Goal: Information Seeking & Learning: Learn about a topic

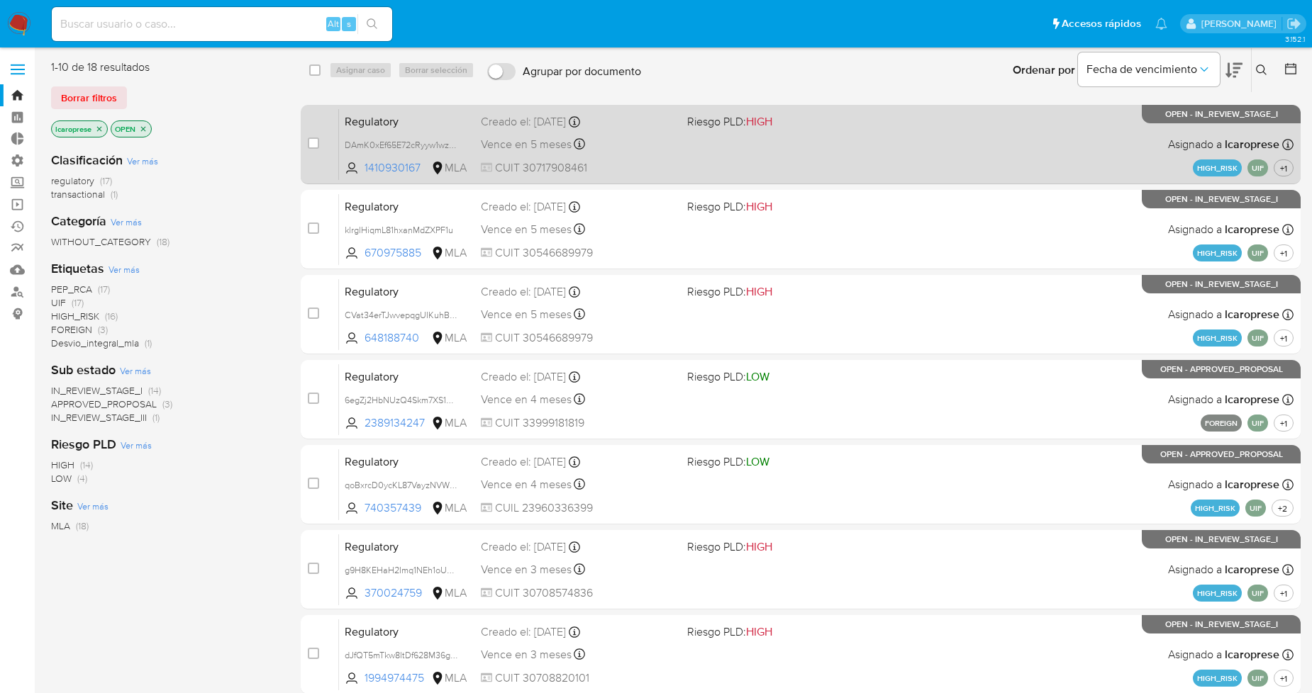
click at [642, 132] on div "Regulatory DAmK0xEf65E72cRyyw1wzIP3 1410930167 MLA Riesgo PLD: HIGH Creado el: …" at bounding box center [816, 144] width 954 height 72
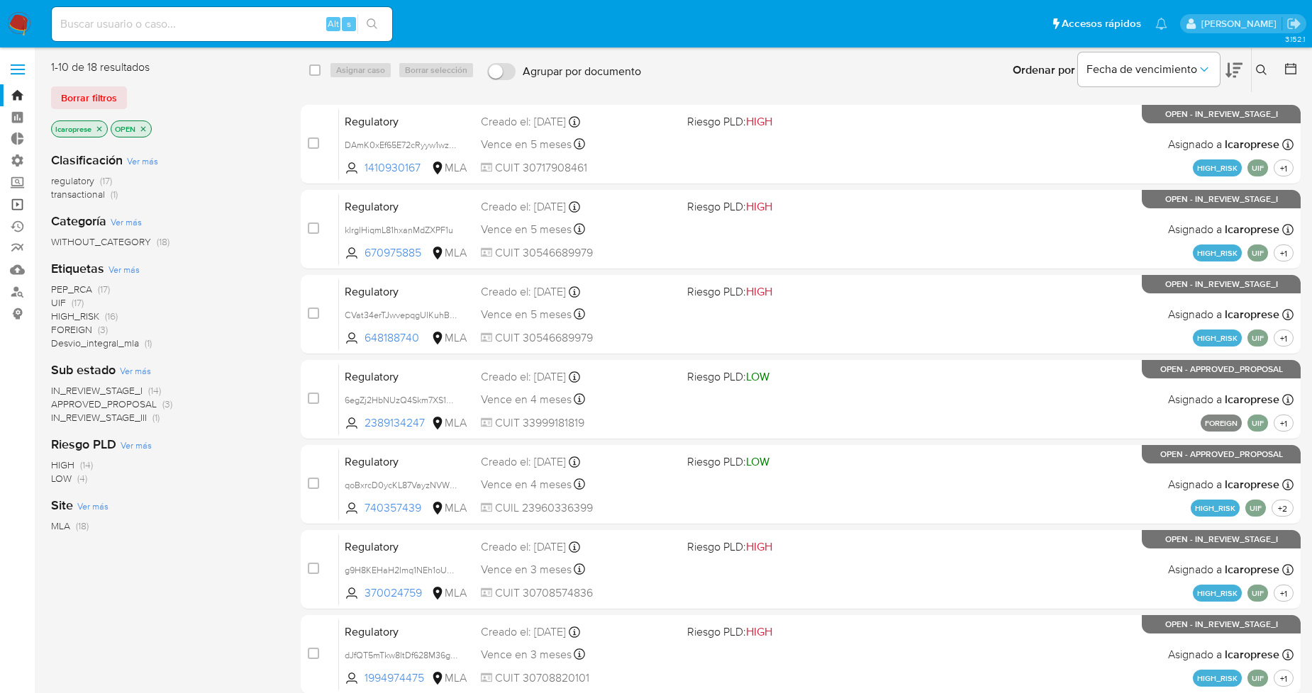
click at [15, 206] on link "Operaciones masivas" at bounding box center [84, 205] width 169 height 22
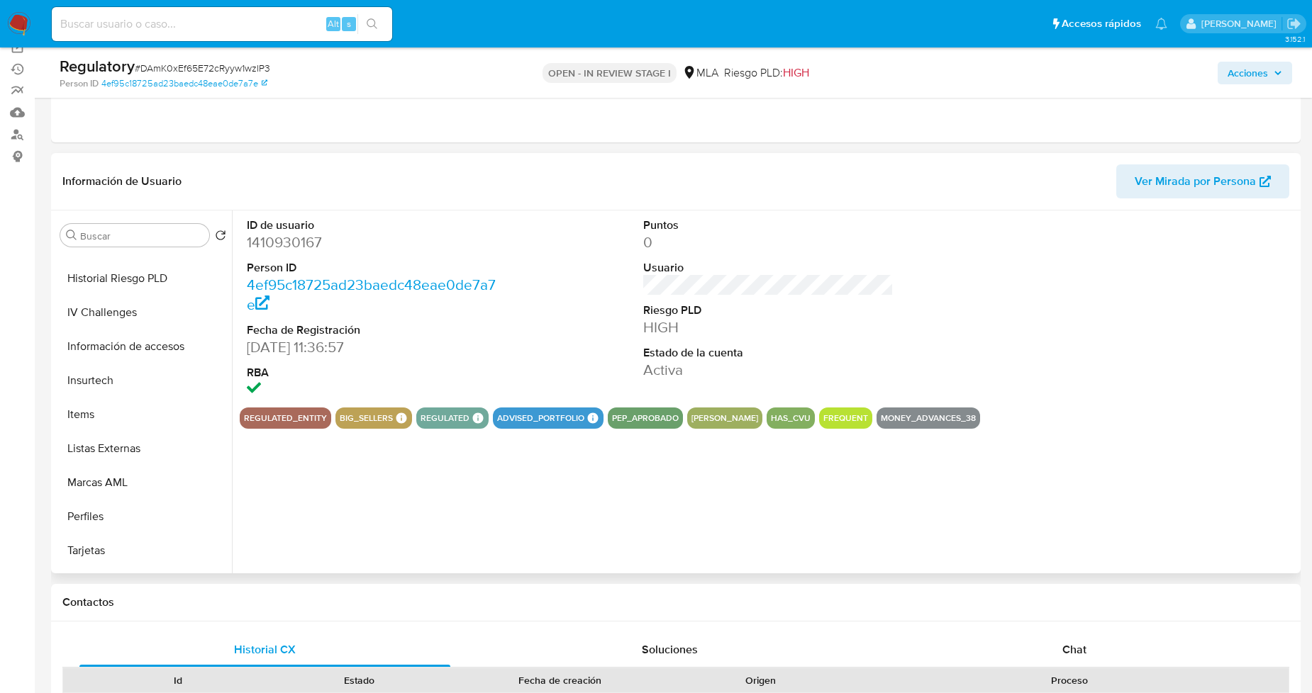
scroll to position [630, 0]
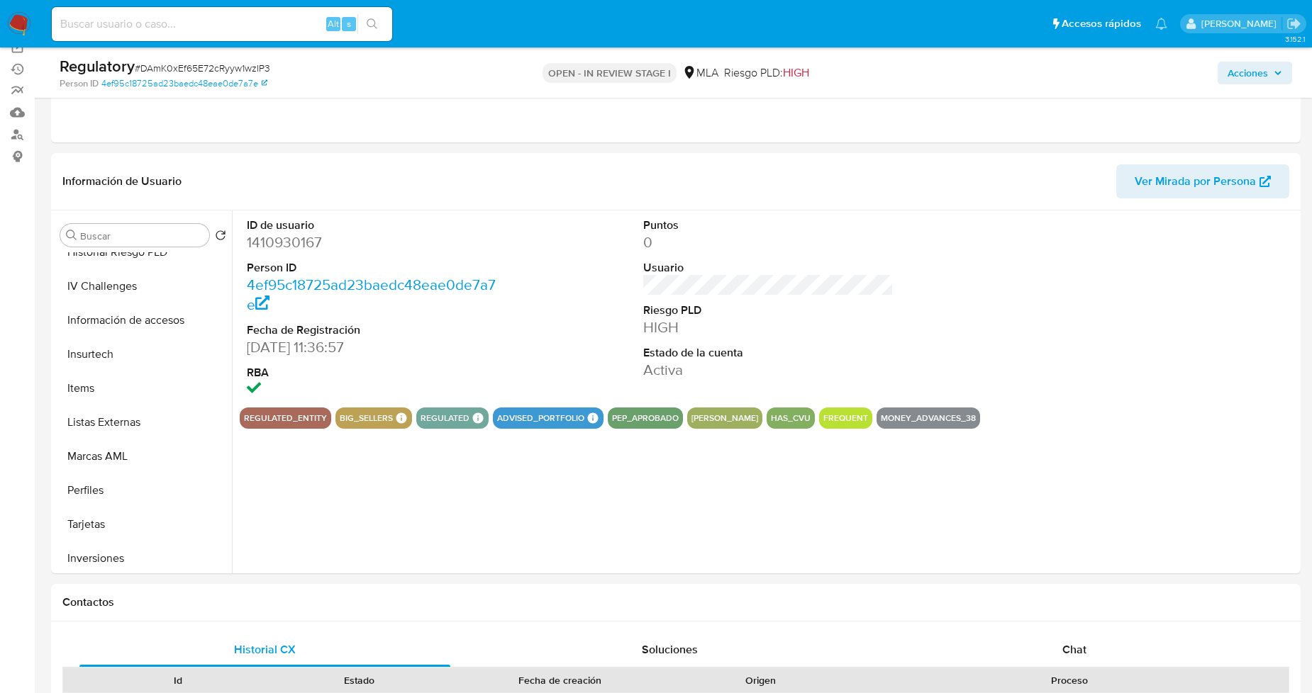
select select "10"
click at [233, 25] on input at bounding box center [222, 24] width 340 height 18
paste input "UaEaCAUUFwcj2m7KSY8gaHby"
type input "UaEaCAUUFwcj2m7KSY8gaHby"
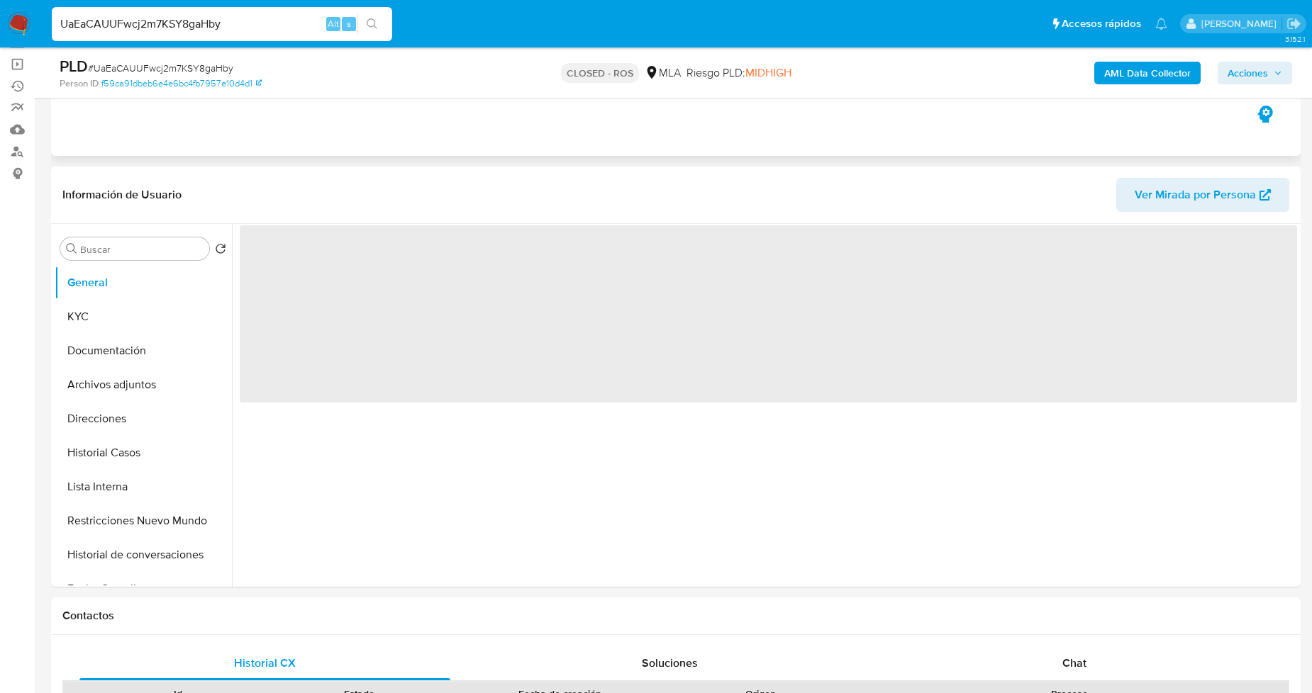
scroll to position [157, 0]
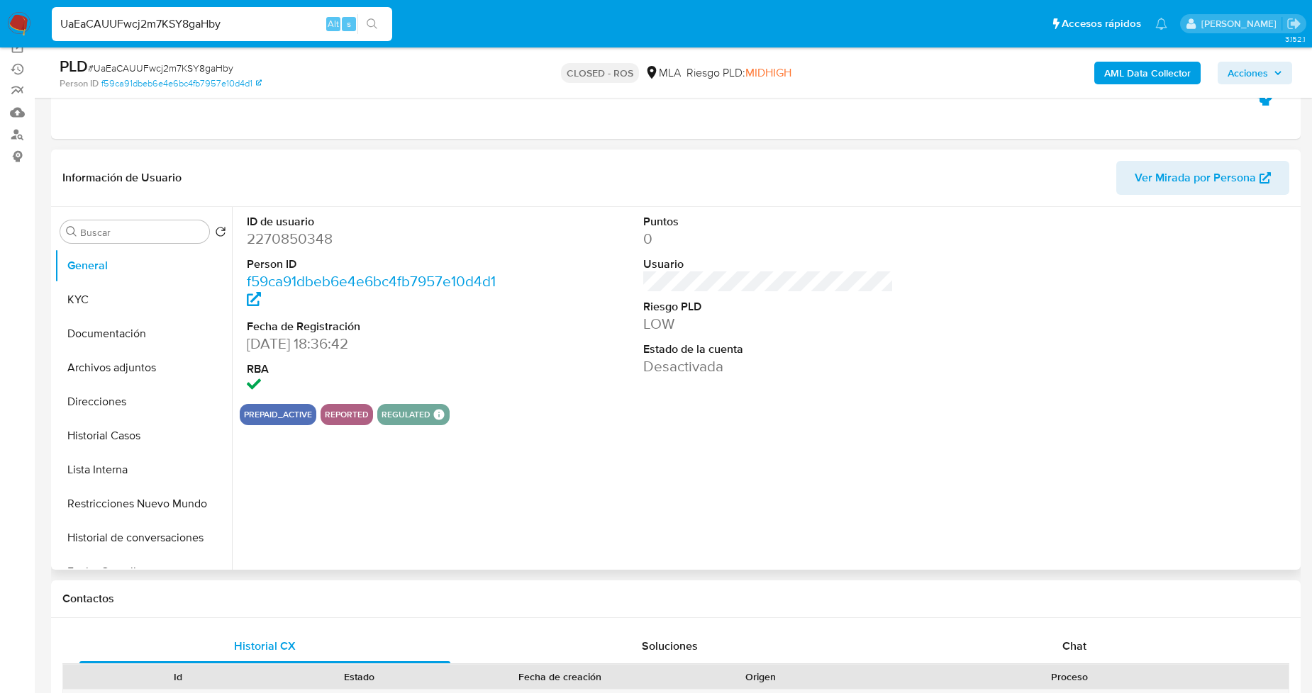
select select "10"
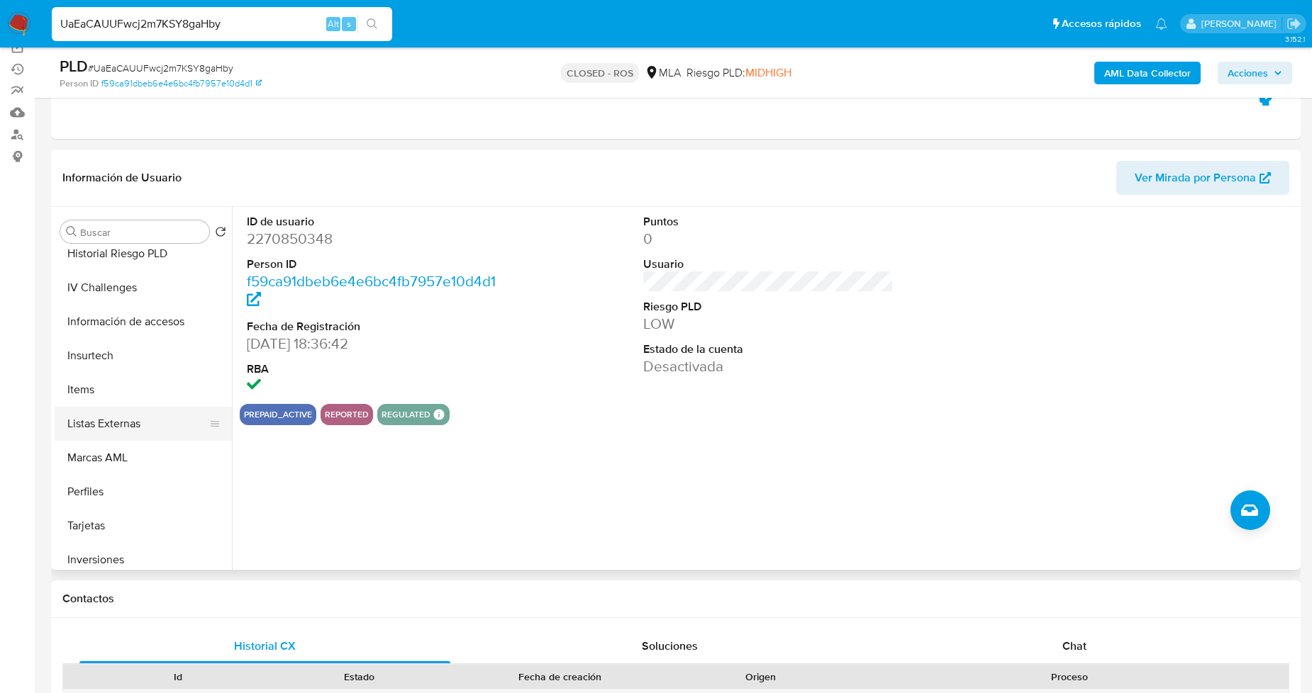
scroll to position [629, 0]
click at [140, 455] on button "Marcas AML" at bounding box center [138, 454] width 166 height 34
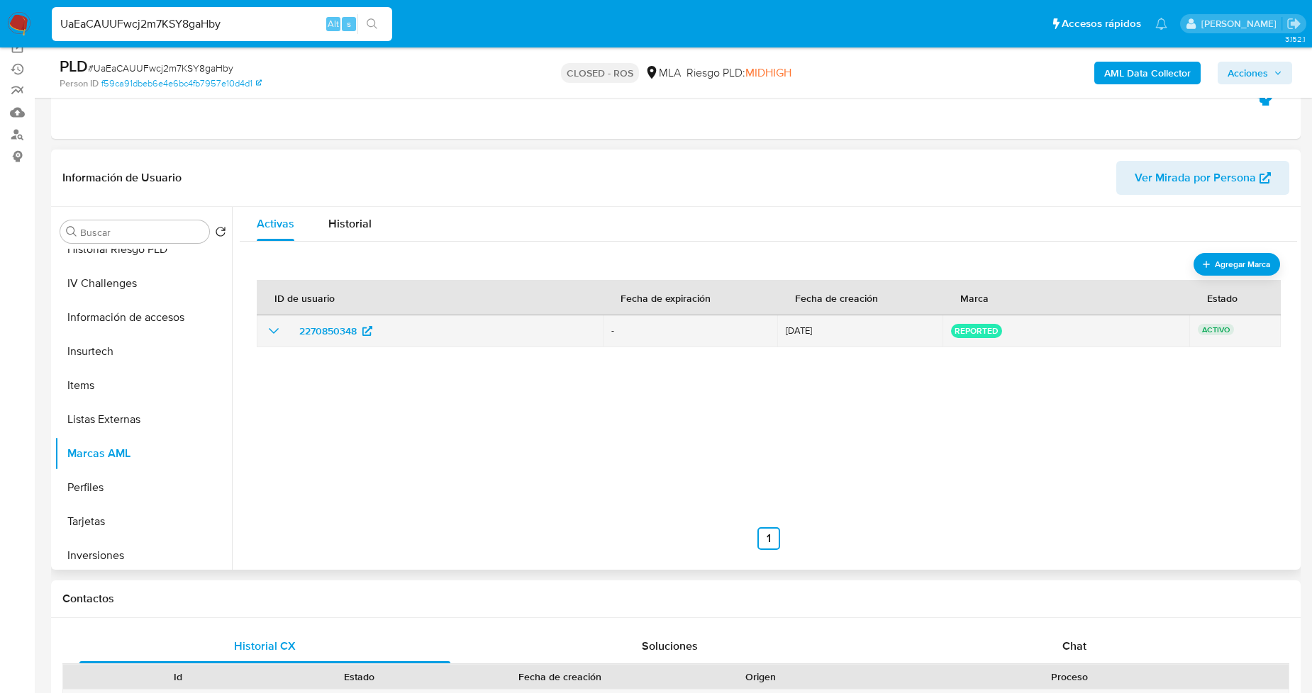
click at [268, 331] on icon "show_hidden_detail_by_id_2270850348" at bounding box center [273, 331] width 17 height 17
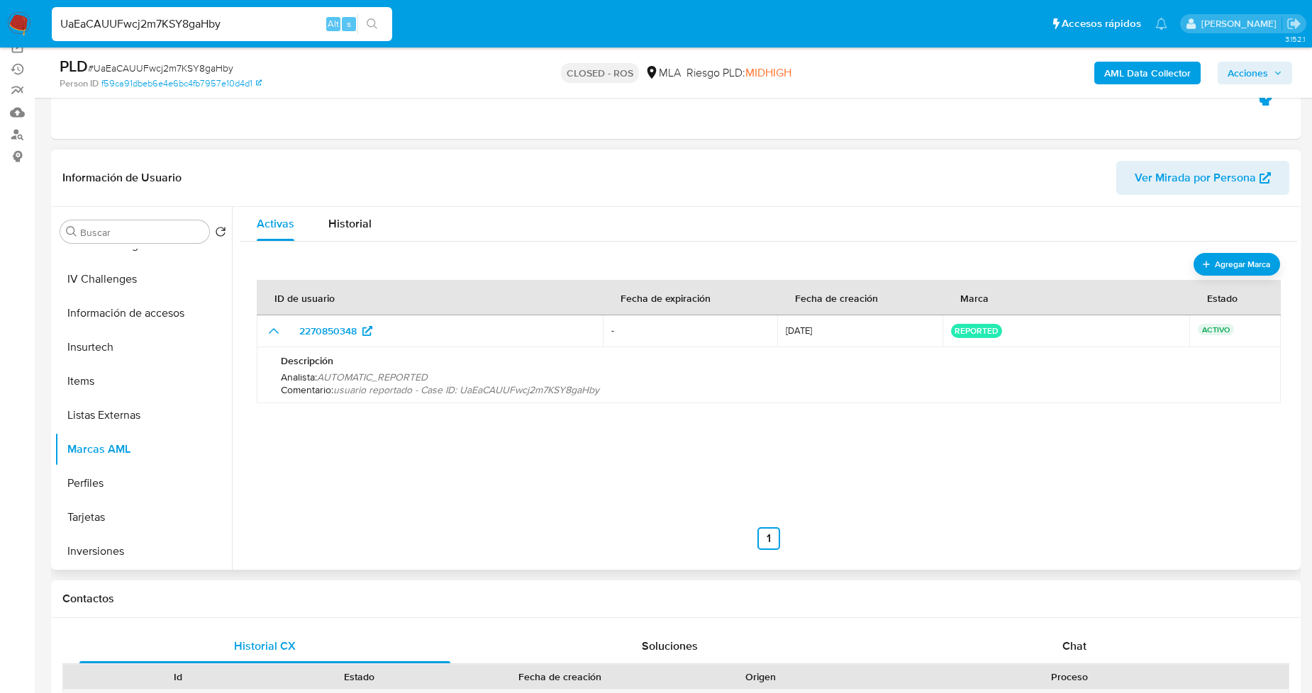
scroll to position [632, 0]
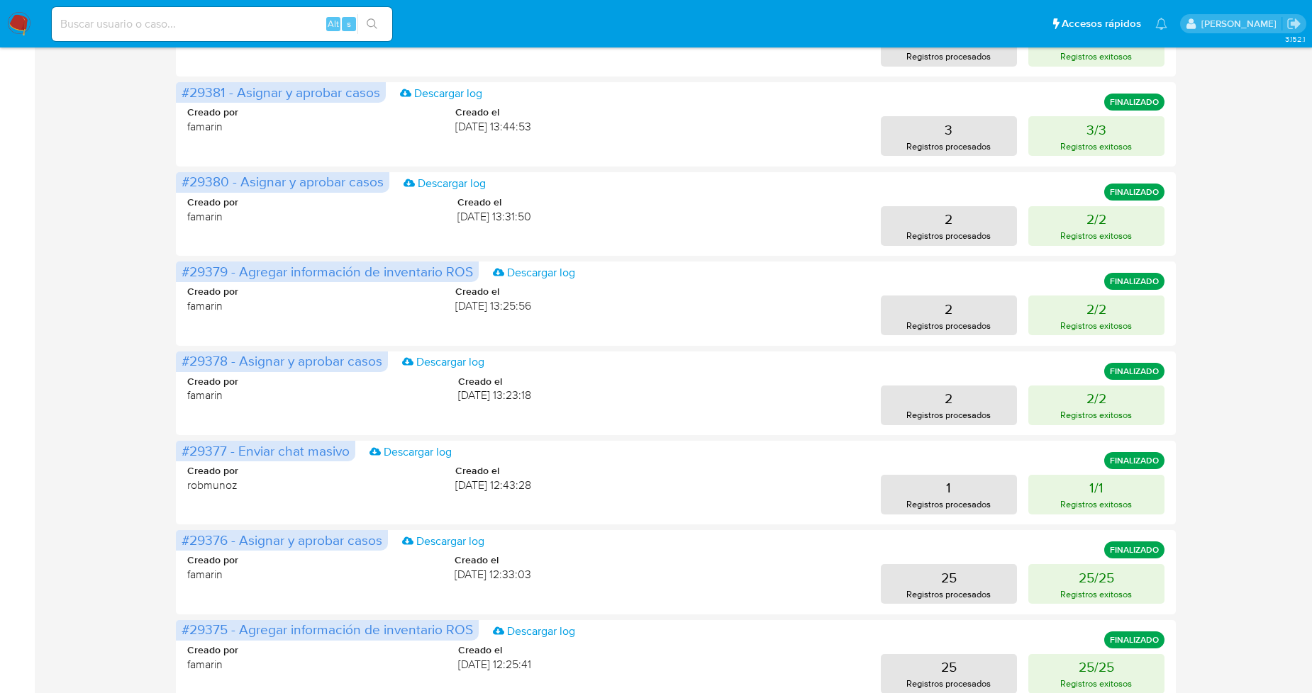
scroll to position [438, 0]
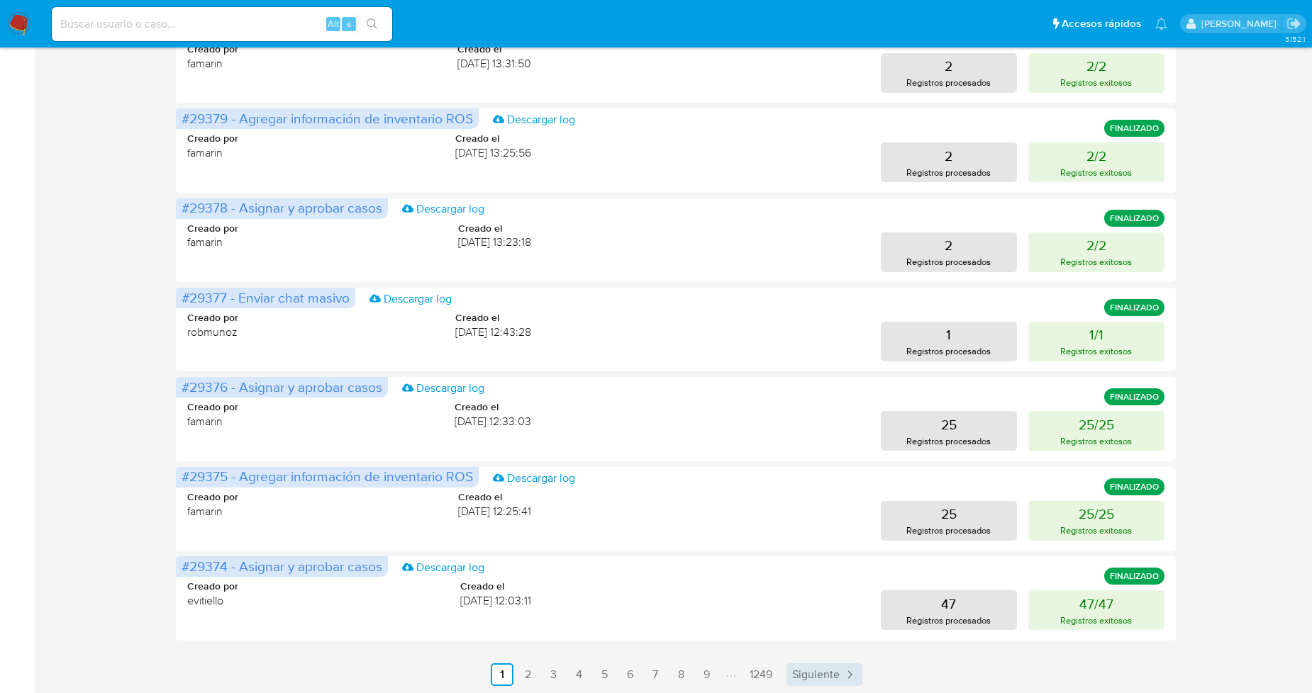
click at [808, 677] on span "Siguiente" at bounding box center [816, 674] width 48 height 11
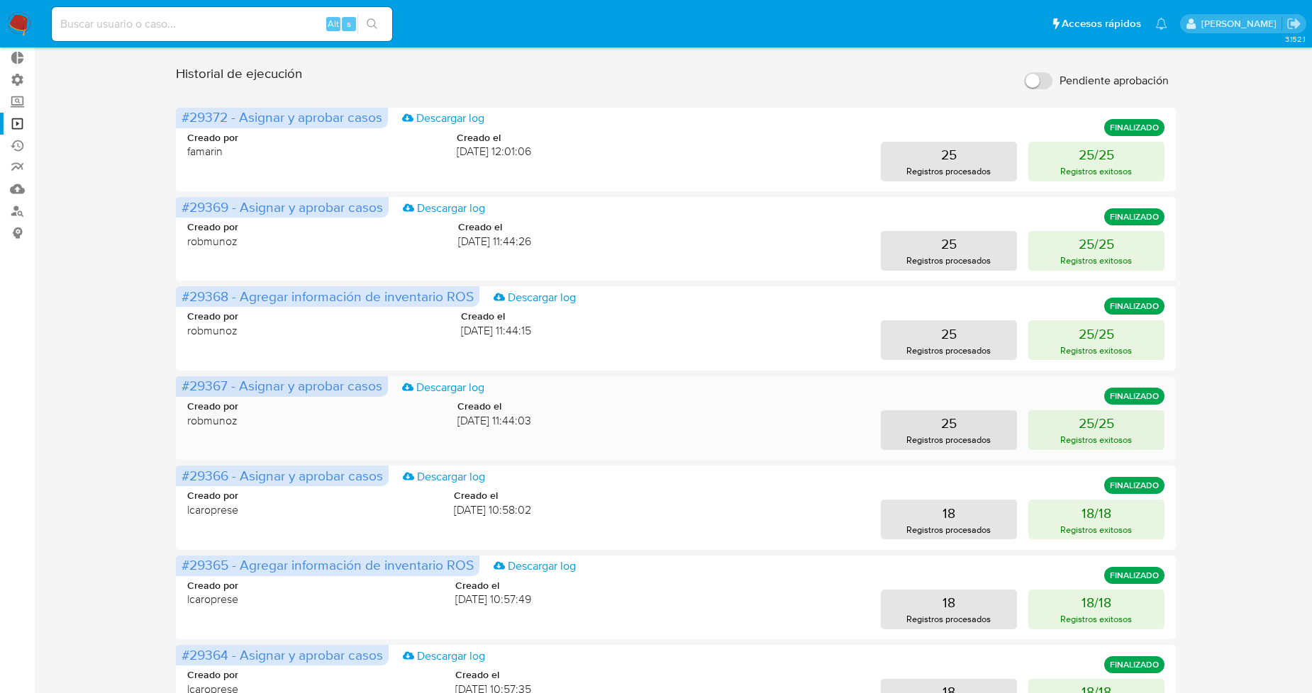
scroll to position [236, 0]
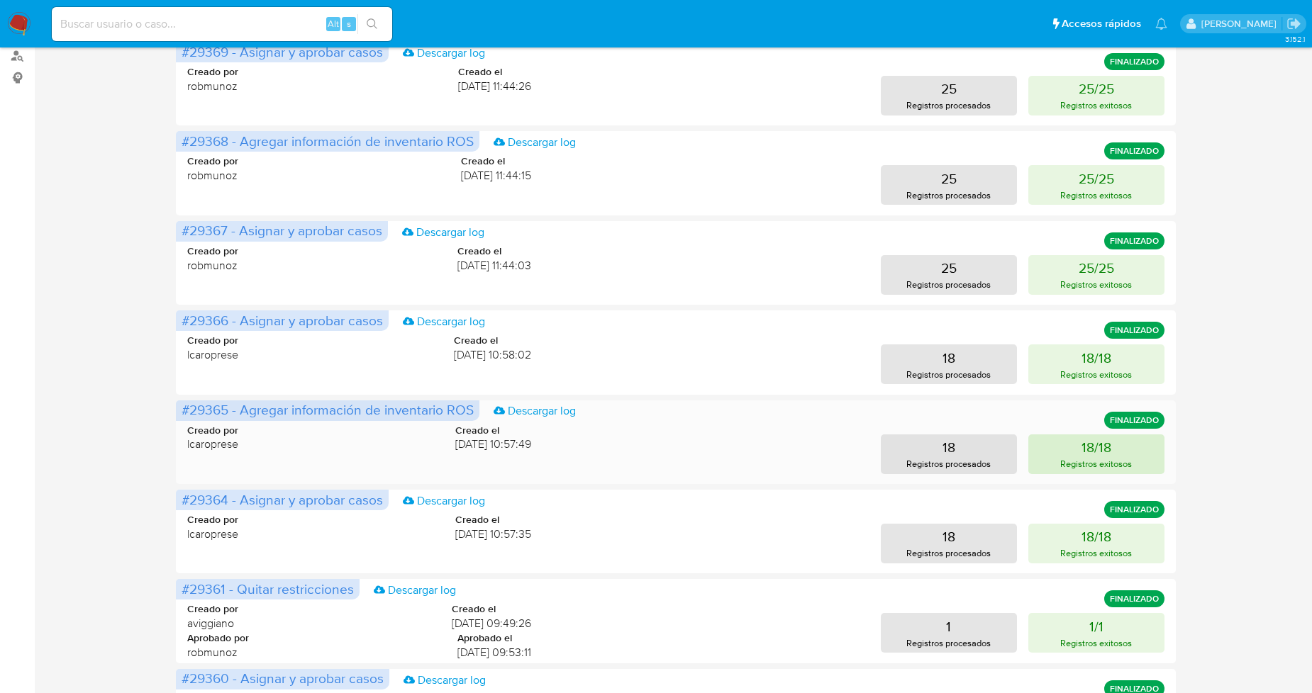
click at [1081, 462] on p "Registros exitosos" at bounding box center [1096, 463] width 72 height 13
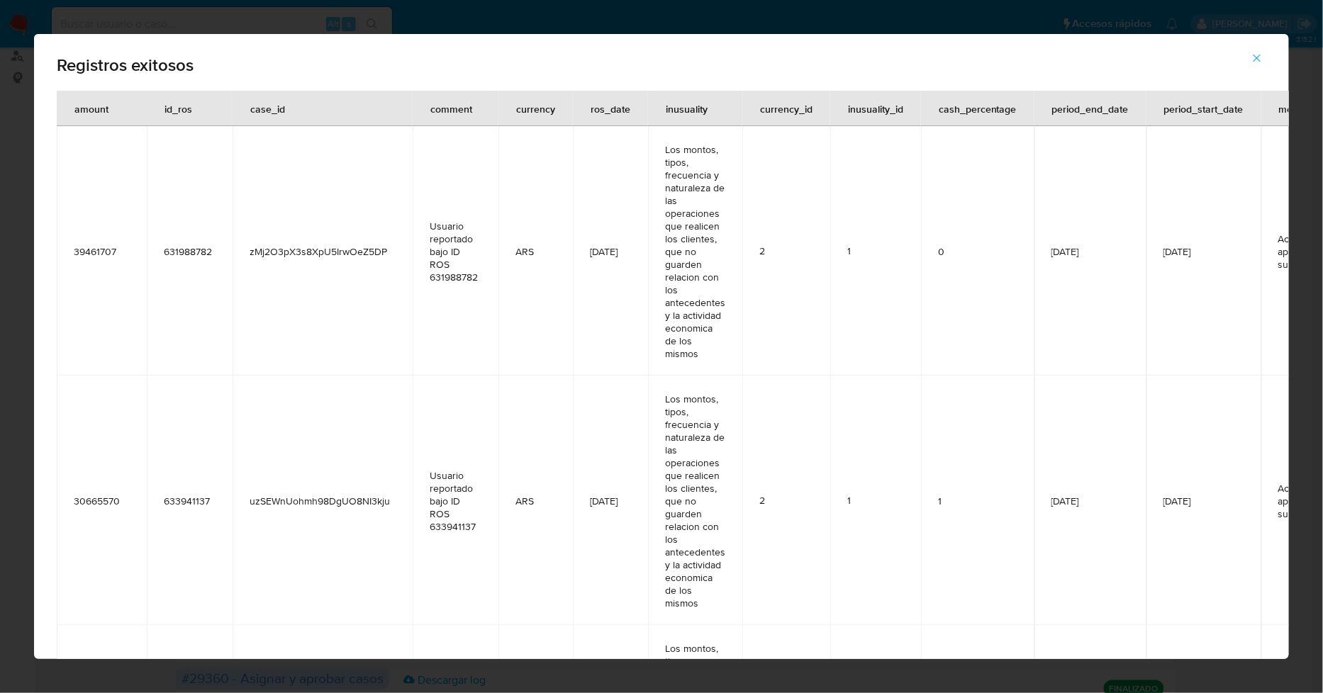
drag, startPoint x: 1254, startPoint y: 58, endPoint x: 1252, endPoint y: 65, distance: 7.2
click at [1255, 57] on icon "button" at bounding box center [1257, 58] width 13 height 13
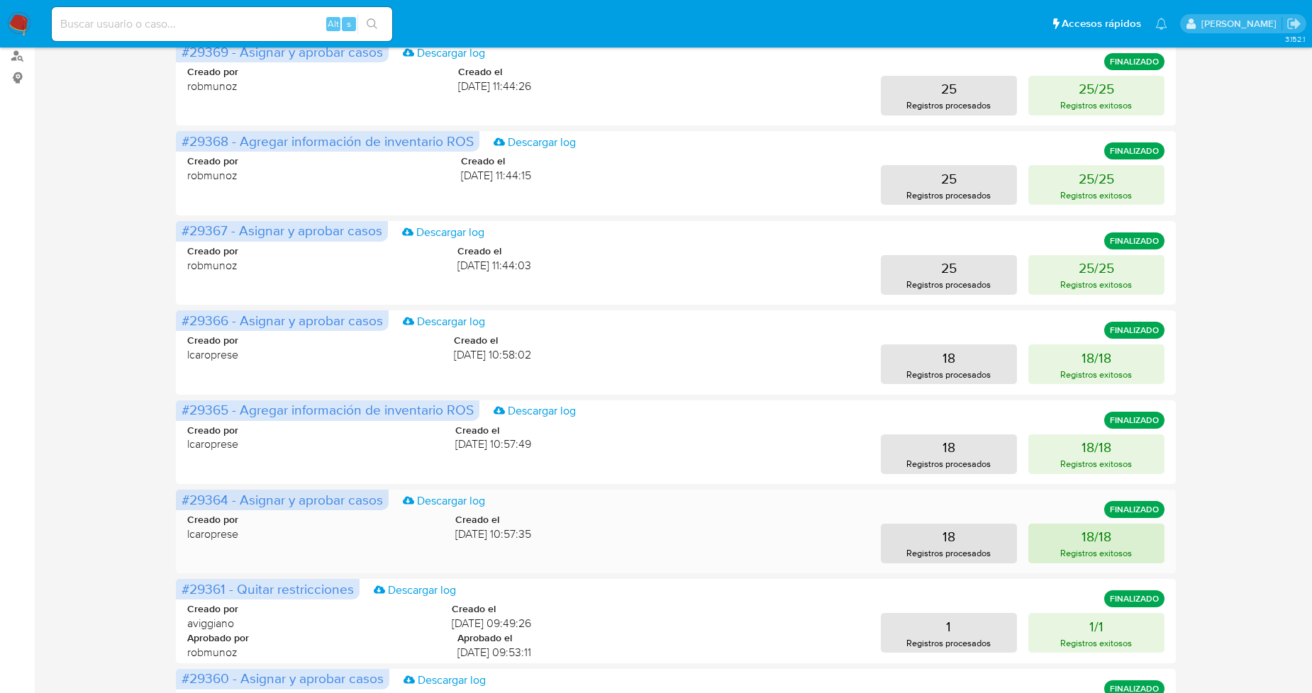
click at [1138, 532] on button "18/18 Registros exitosos" at bounding box center [1096, 544] width 136 height 40
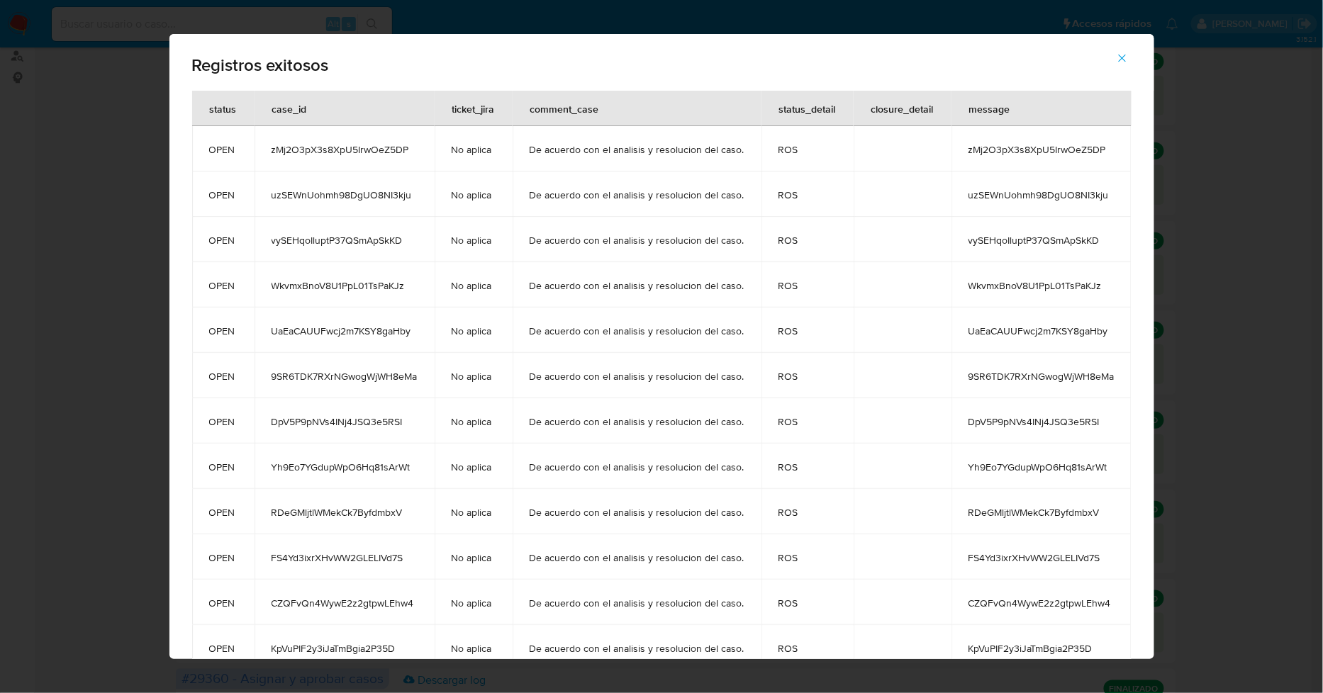
click at [1025, 331] on span "UaEaCAUUFwcj2m7KSY8gaHby" at bounding box center [1042, 331] width 146 height 13
click at [1129, 54] on icon "button" at bounding box center [1122, 58] width 13 height 13
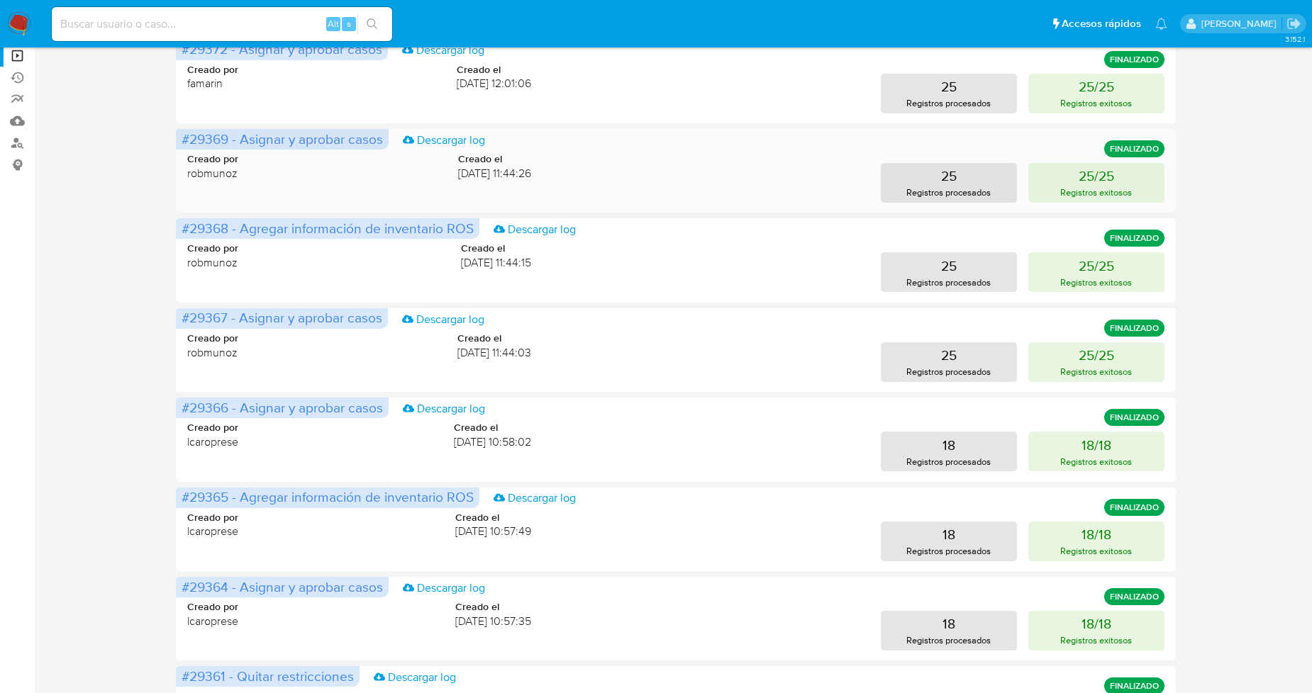
scroll to position [0, 0]
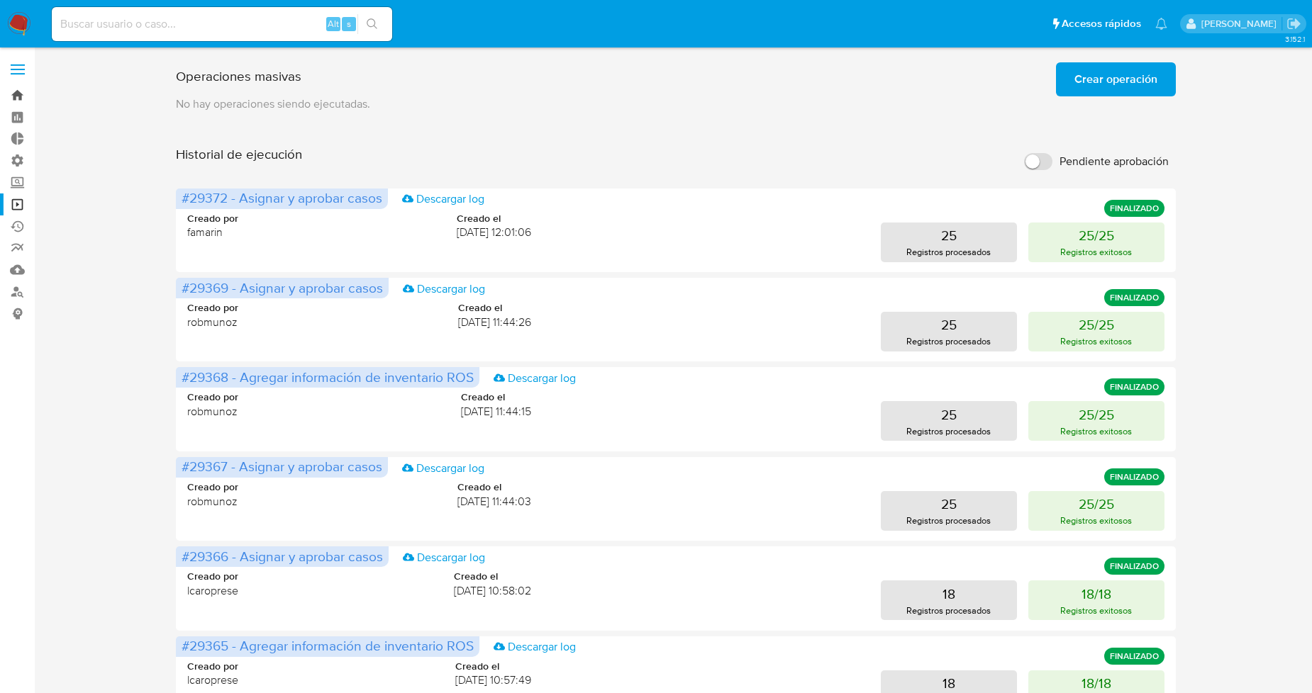
click at [14, 96] on link "Bandeja" at bounding box center [84, 95] width 169 height 22
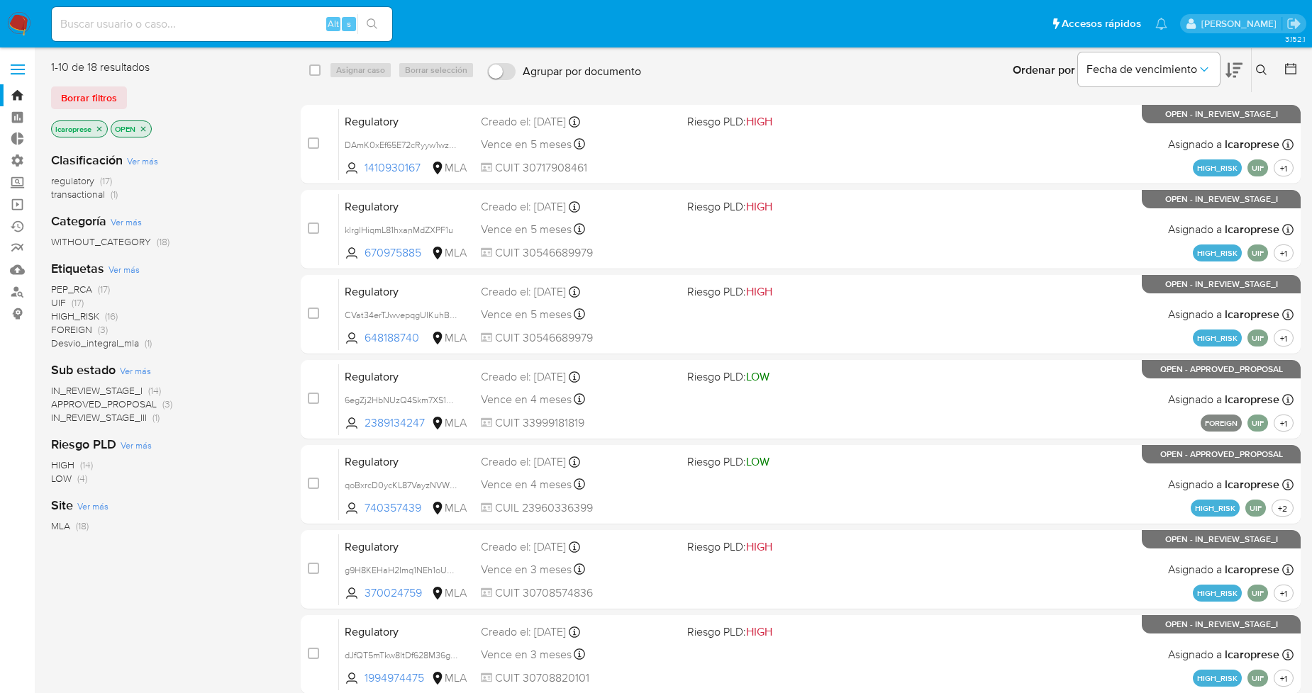
click at [240, 30] on input at bounding box center [222, 24] width 340 height 18
paste input "nXZNBqhd3RjFBrCbFiX18VCi"
type input "nXZNBqhd3RjFBrCbFiX18VCi"
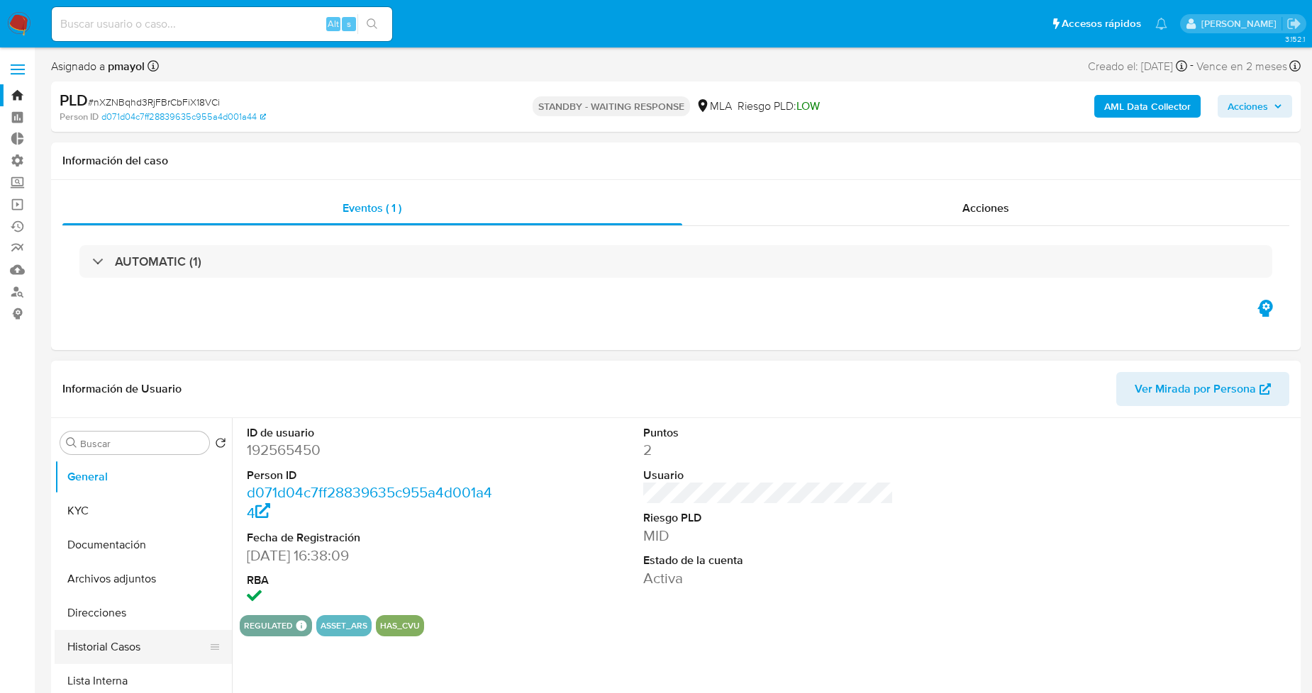
click at [137, 644] on button "Historial Casos" at bounding box center [138, 647] width 166 height 34
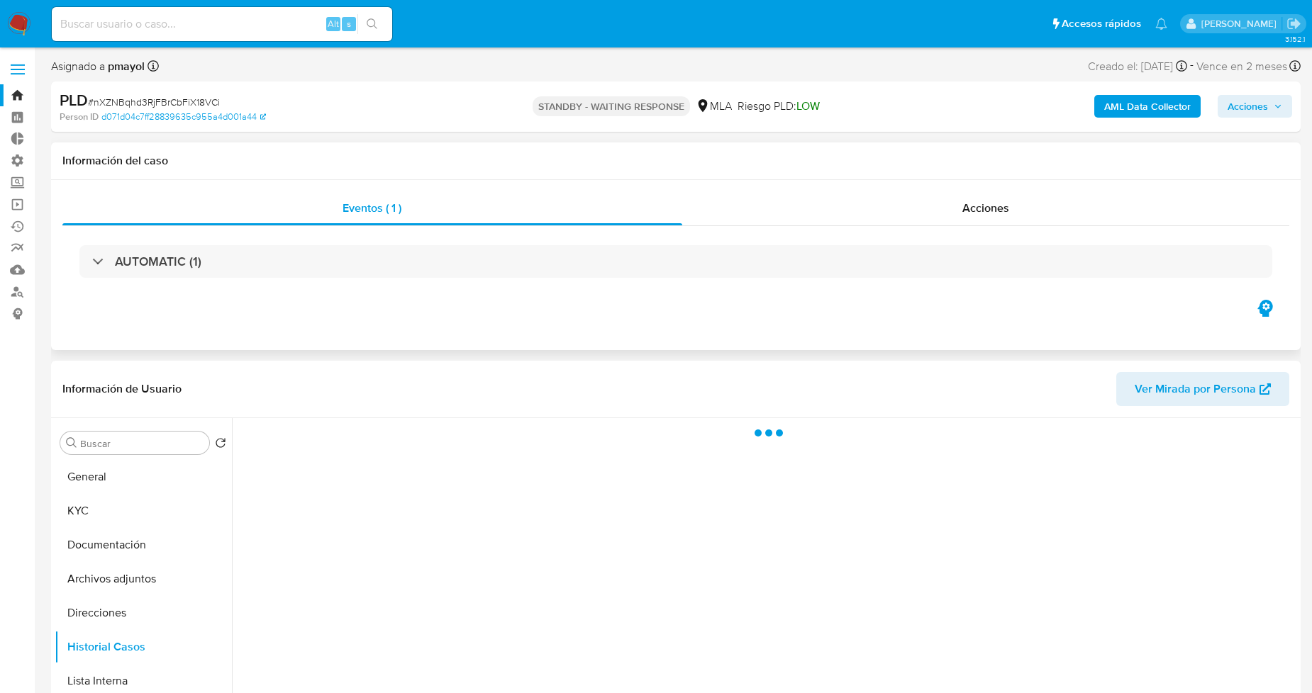
select select "10"
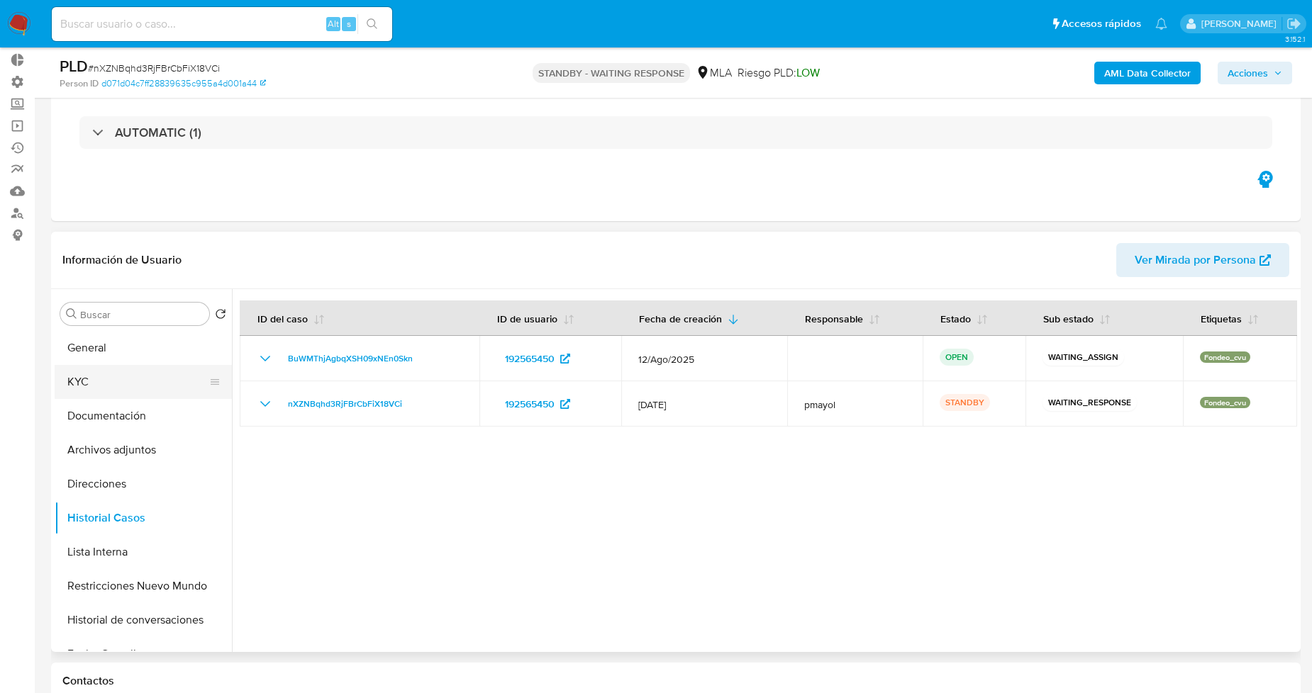
click at [147, 387] on button "KYC" at bounding box center [138, 382] width 166 height 34
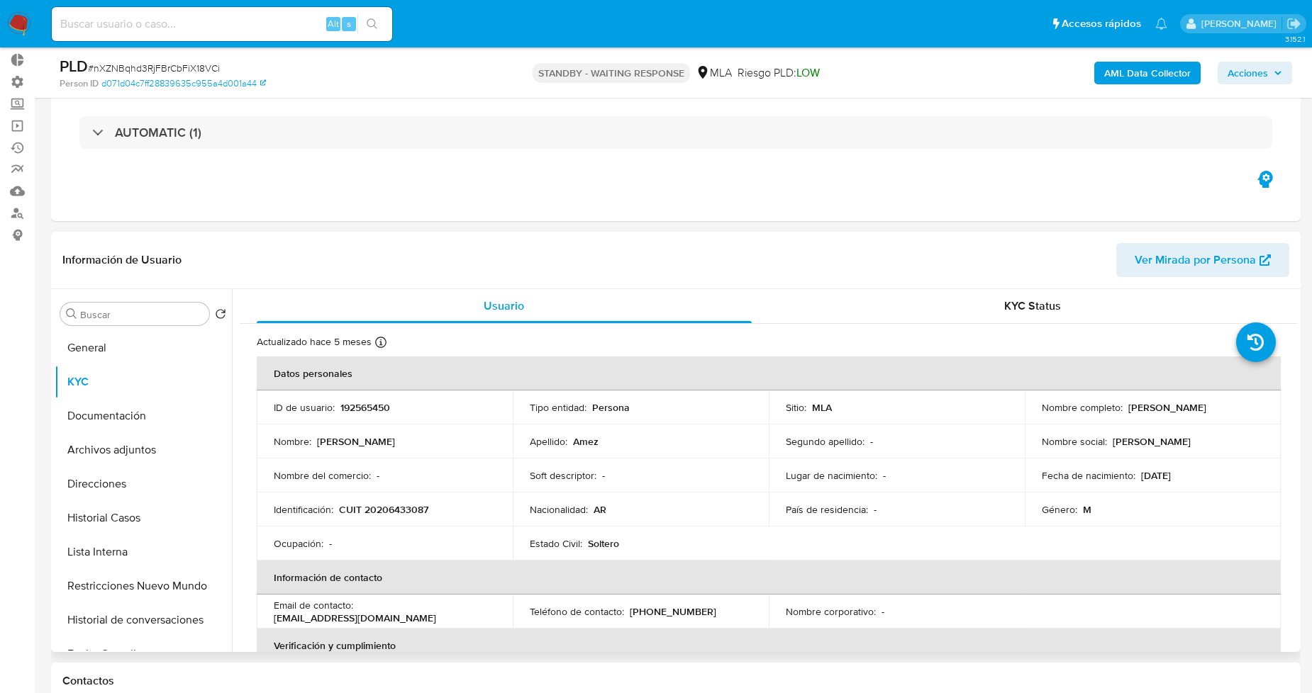
click at [408, 509] on p "CUIT 20206433087" at bounding box center [383, 509] width 89 height 13
copy p "20206433087"
click at [119, 423] on button "Documentación" at bounding box center [138, 416] width 166 height 34
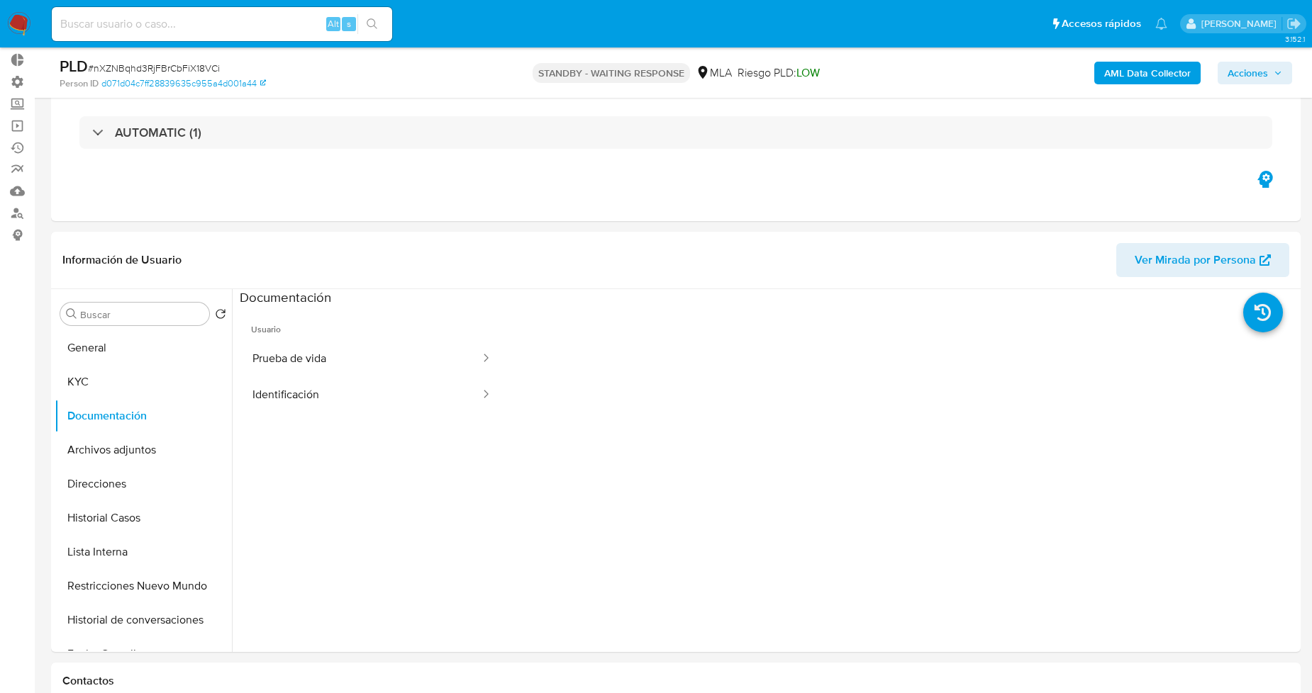
click at [362, 363] on button "Prueba de vida" at bounding box center [361, 359] width 242 height 36
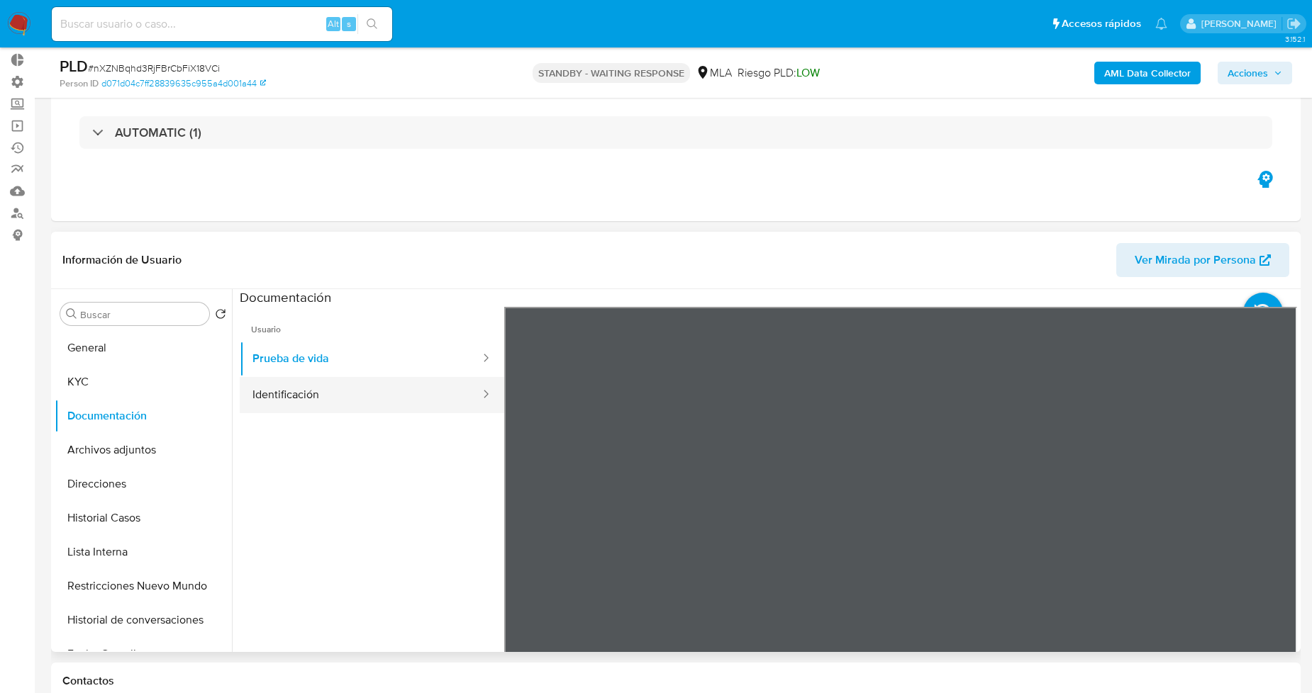
click at [294, 402] on button "Identificación" at bounding box center [361, 395] width 242 height 36
click at [1275, 532] on icon at bounding box center [1279, 537] width 9 height 14
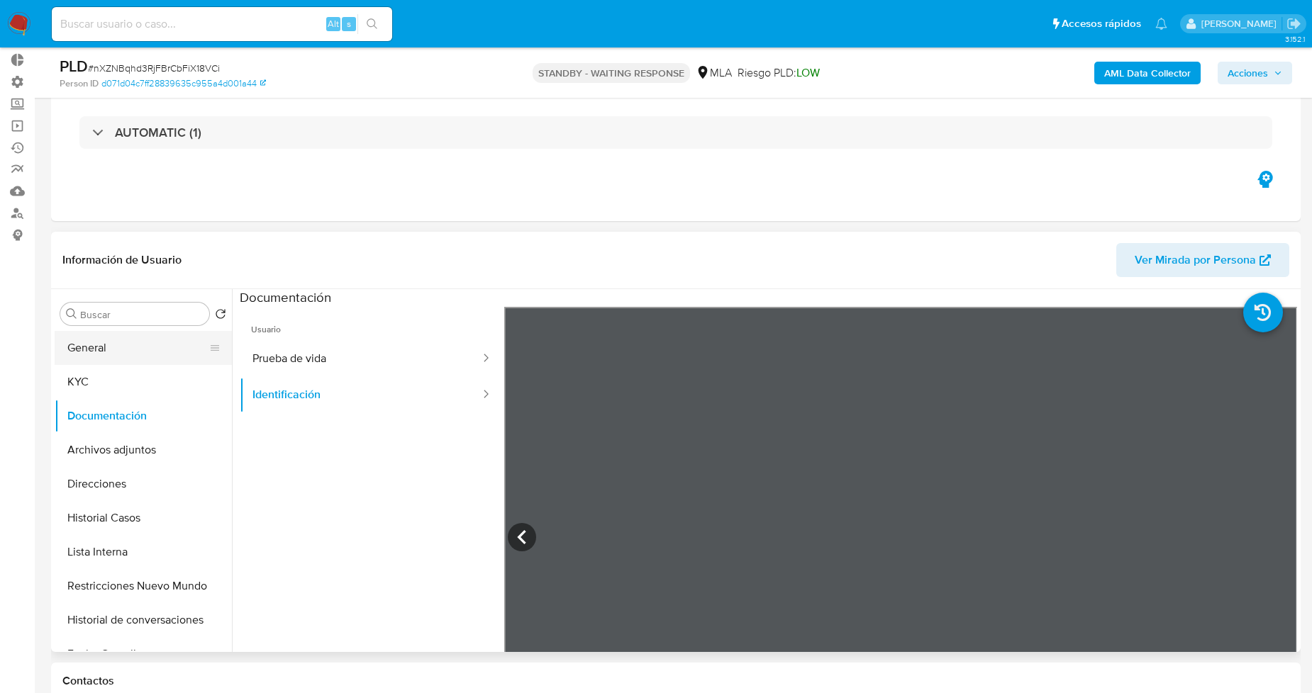
click at [142, 356] on button "General" at bounding box center [138, 348] width 166 height 34
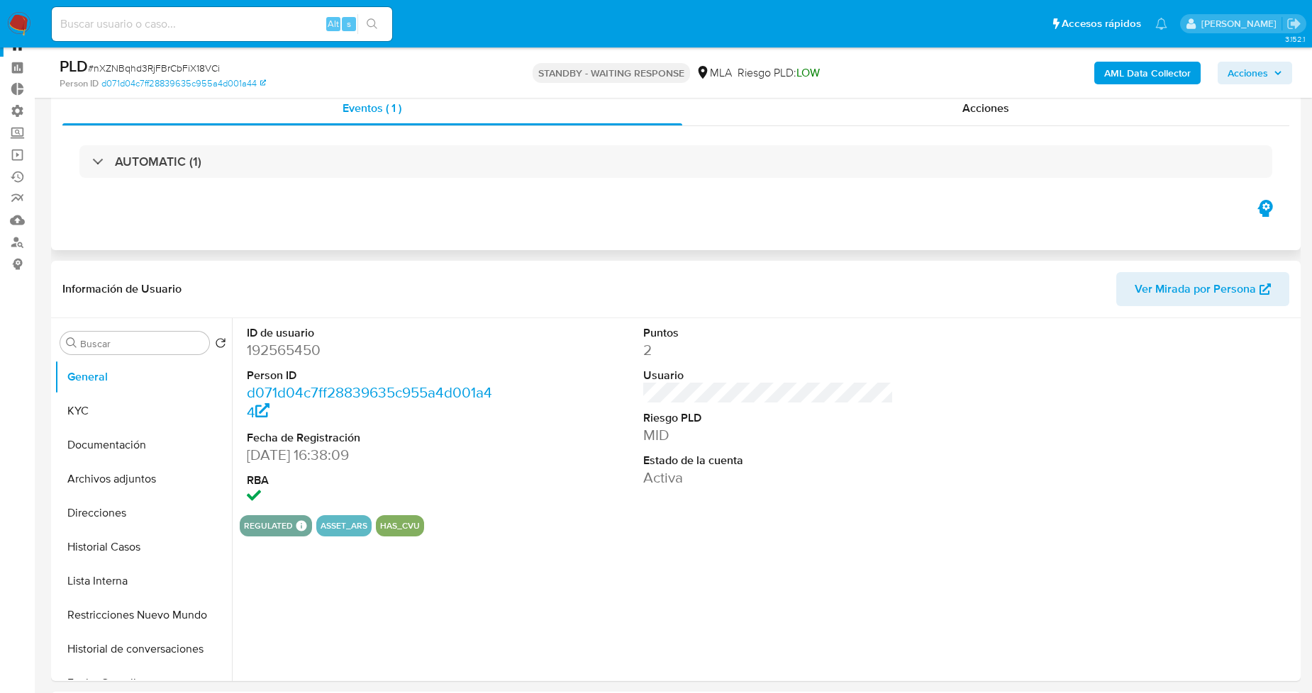
scroll to position [0, 0]
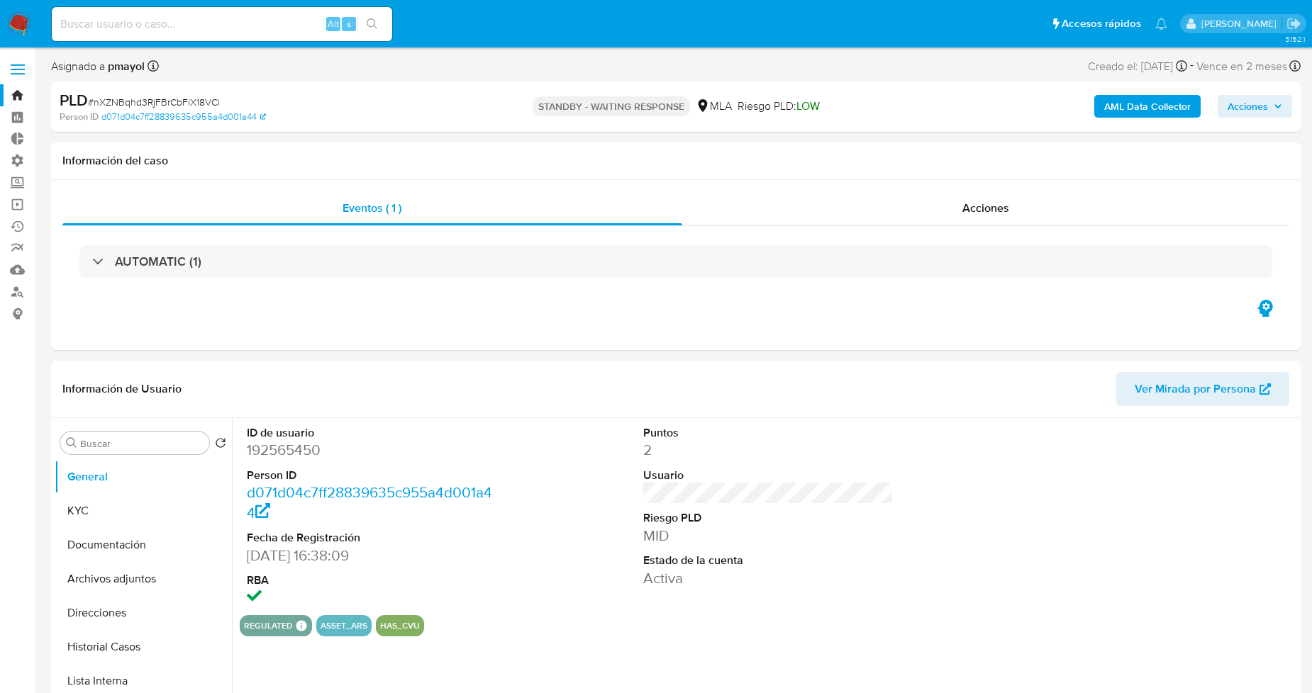
click at [18, 94] on link "Bandeja" at bounding box center [84, 95] width 169 height 22
